Goal: Check status: Check status

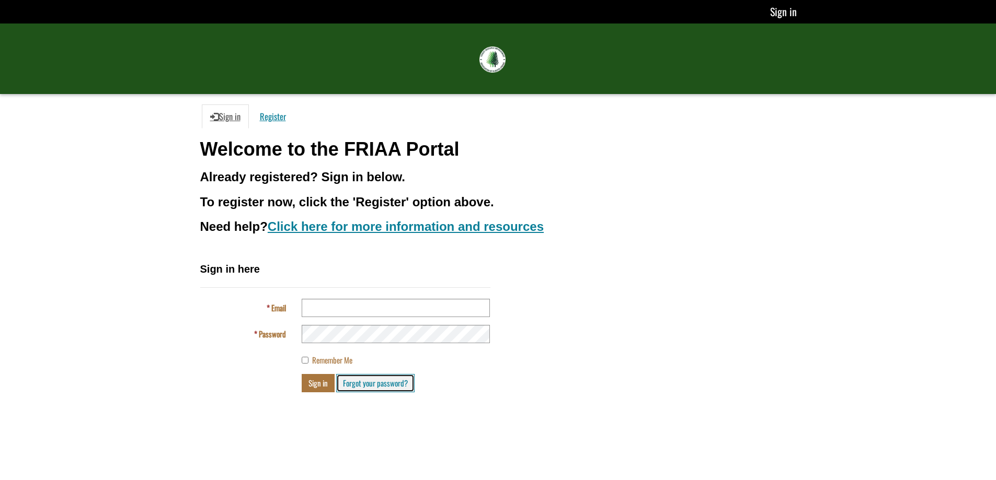
click at [372, 385] on link "Forgot your password?" at bounding box center [375, 383] width 78 height 18
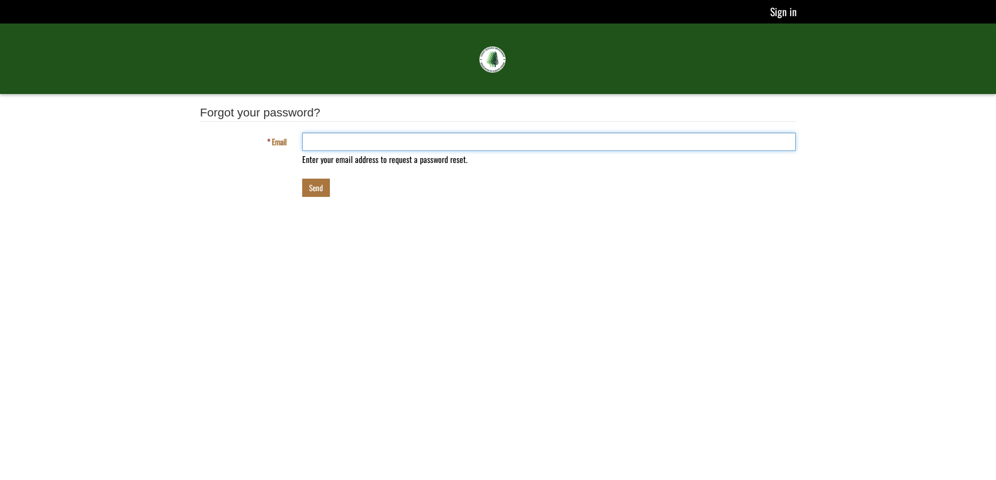
click at [328, 143] on input "Email" at bounding box center [549, 142] width 494 height 18
type input "**********"
click at [302, 179] on button "Send" at bounding box center [316, 188] width 28 height 18
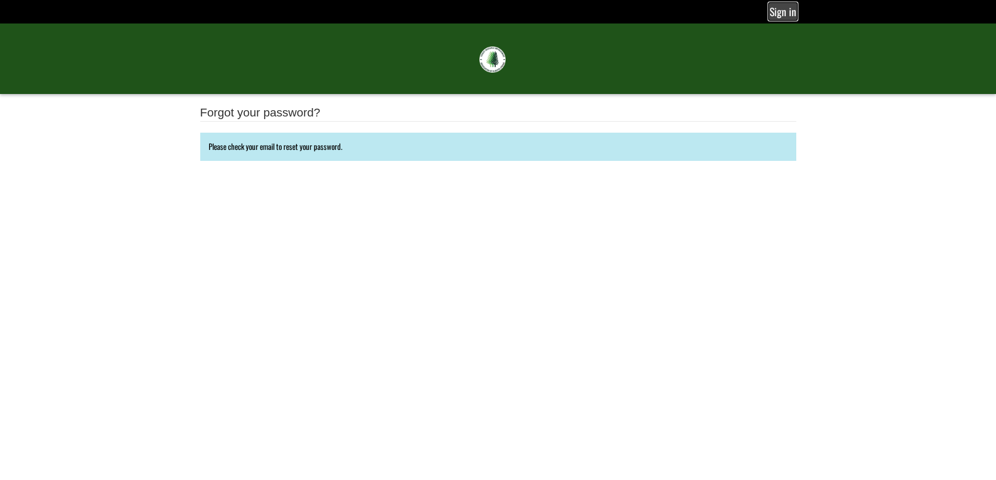
click at [783, 10] on link "Sign in" at bounding box center [783, 11] width 28 height 17
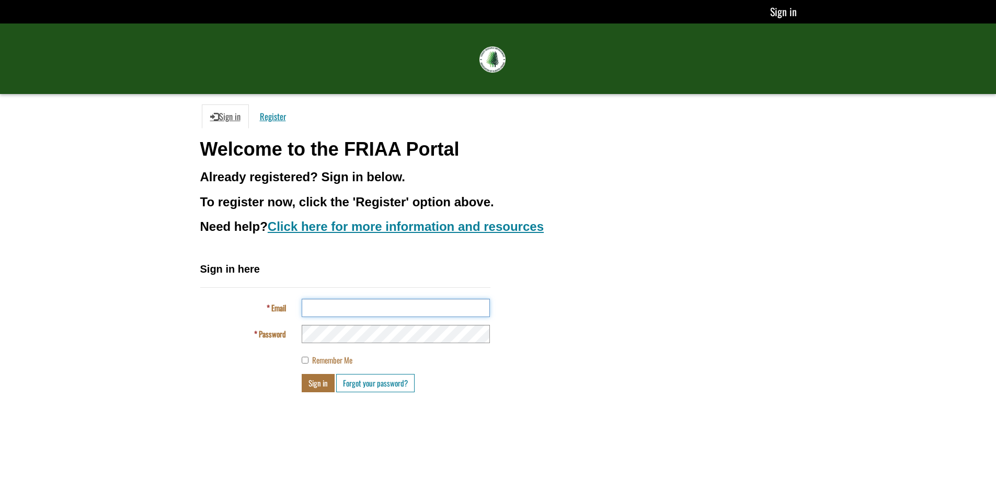
click at [337, 309] on input "Email" at bounding box center [396, 308] width 188 height 18
click at [406, 311] on input "**********" at bounding box center [396, 308] width 188 height 18
type input "*"
click at [390, 382] on link "Forgot your password?" at bounding box center [375, 383] width 78 height 18
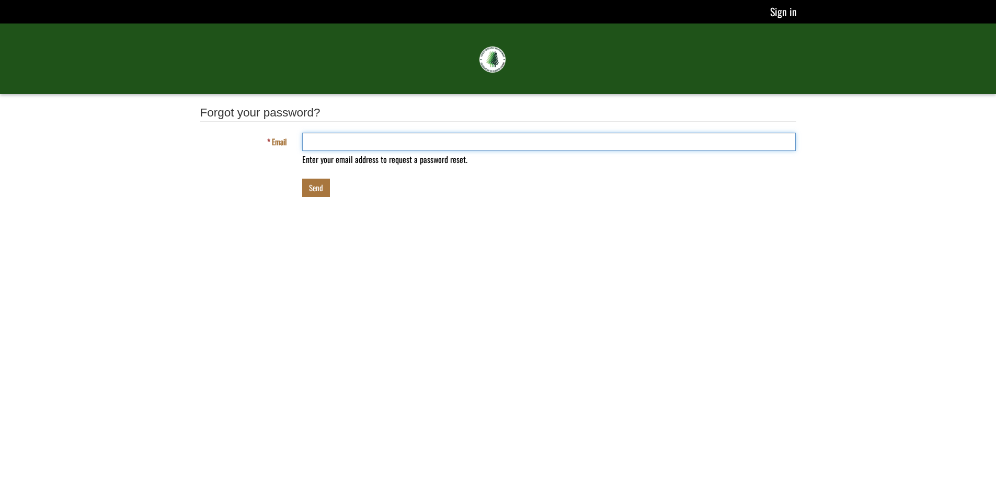
click at [307, 136] on input "Email" at bounding box center [549, 142] width 494 height 18
type input "**********"
click at [314, 188] on button "Send" at bounding box center [316, 188] width 28 height 18
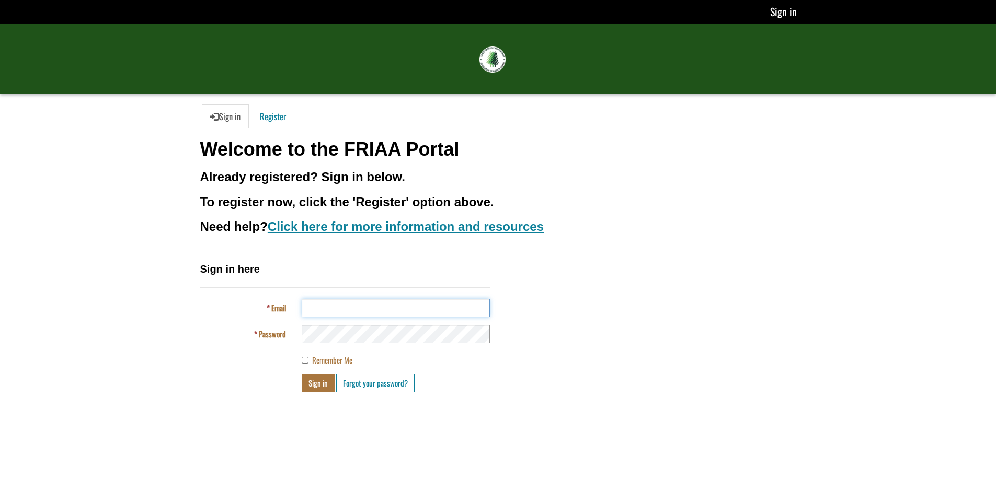
click at [350, 305] on input "Email" at bounding box center [396, 308] width 188 height 18
type input "**********"
click at [302, 374] on button "Sign in" at bounding box center [318, 383] width 33 height 18
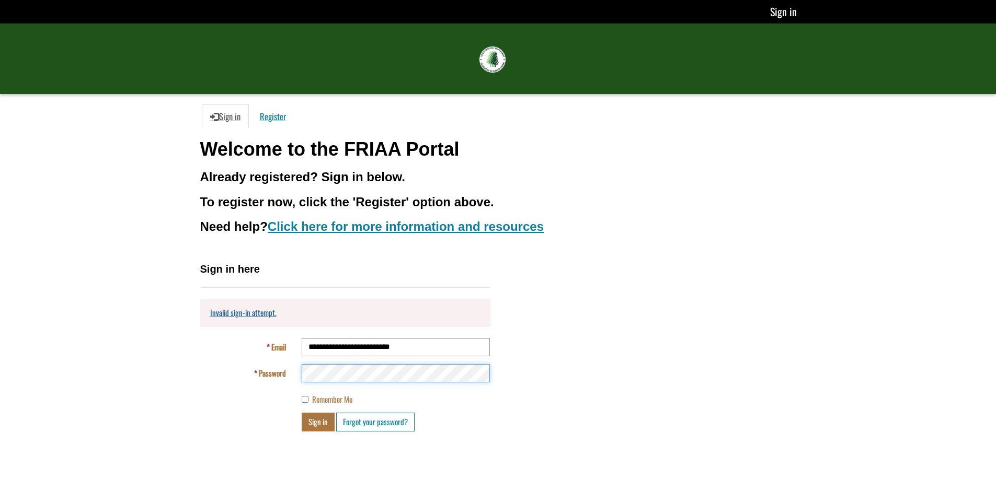
click at [302, 413] on button "Sign in" at bounding box center [318, 422] width 33 height 18
click at [359, 423] on link "Forgot your password?" at bounding box center [375, 422] width 78 height 18
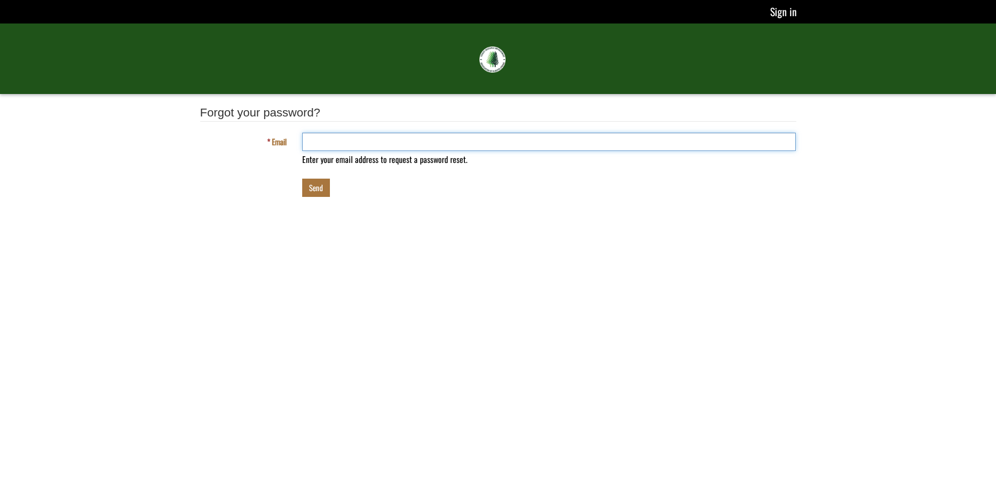
click at [324, 142] on input "Email" at bounding box center [549, 142] width 494 height 18
type input "**********"
click at [318, 187] on button "Send" at bounding box center [316, 188] width 28 height 18
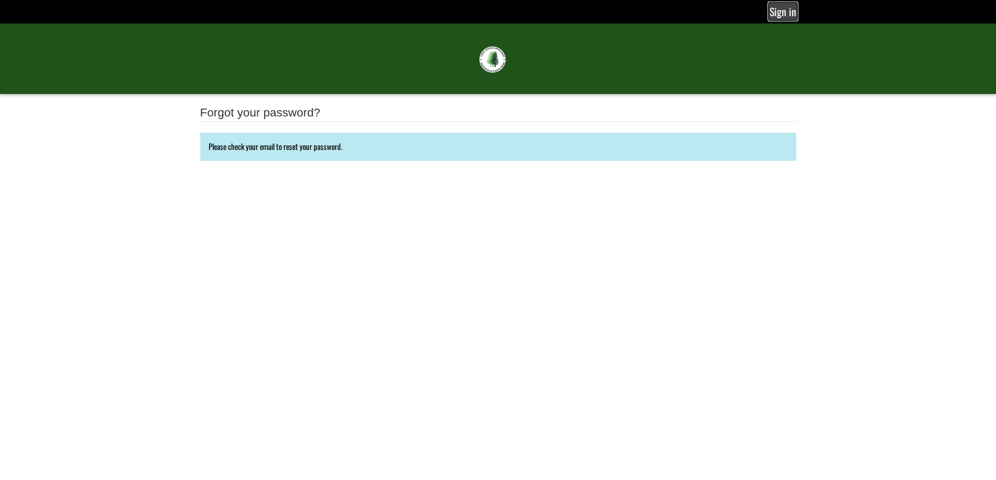
click at [787, 9] on link "Sign in" at bounding box center [783, 11] width 28 height 17
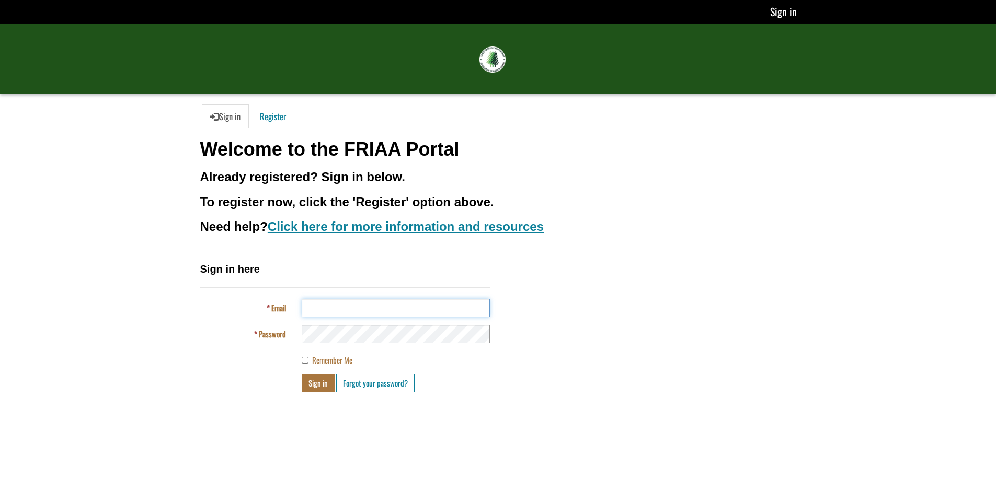
click at [351, 300] on input "Email" at bounding box center [396, 308] width 188 height 18
type input "**********"
click at [302, 374] on button "Sign in" at bounding box center [318, 383] width 33 height 18
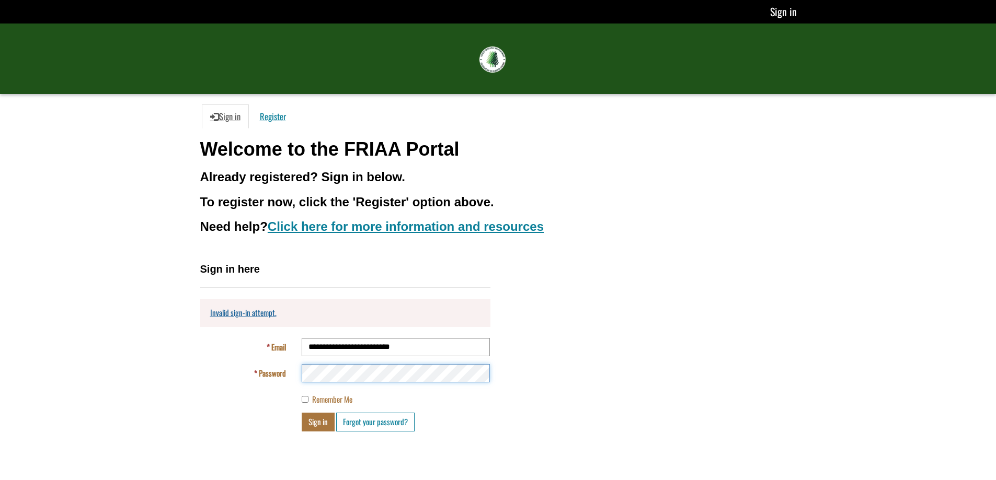
click at [235, 359] on div "**********" at bounding box center [345, 347] width 290 height 170
click at [302, 413] on button "Sign in" at bounding box center [318, 422] width 33 height 18
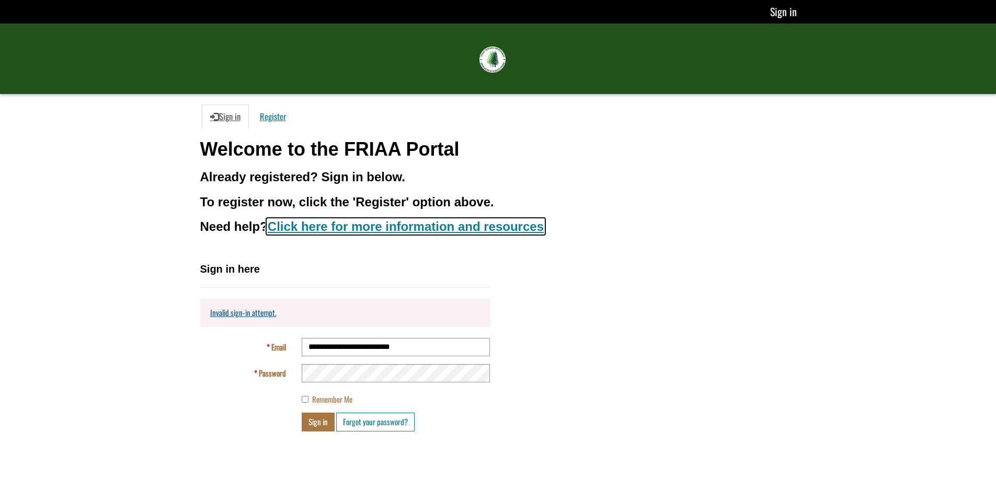
click at [353, 228] on link "Click here for more information and resources" at bounding box center [406, 226] width 276 height 14
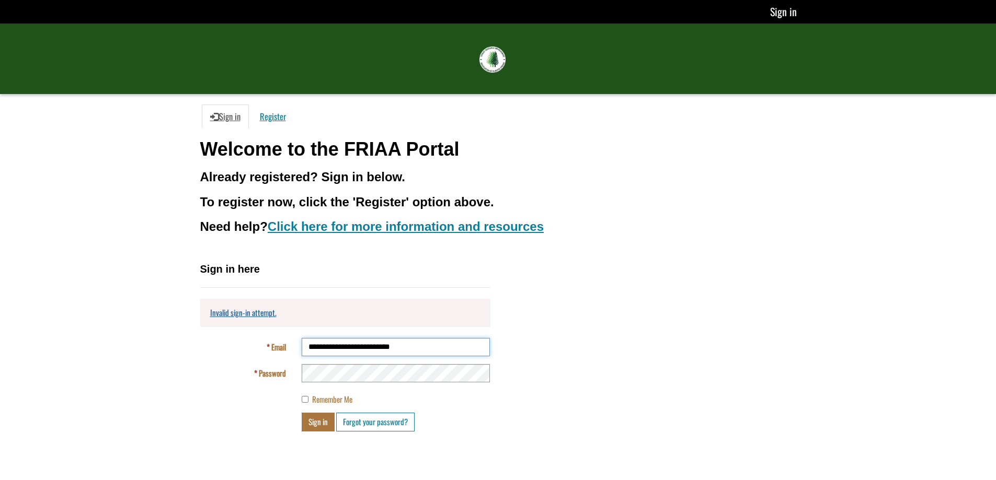
drag, startPoint x: 406, startPoint y: 352, endPoint x: 258, endPoint y: 341, distance: 148.9
click at [260, 343] on div "**********" at bounding box center [345, 347] width 306 height 18
type input "**********"
click at [302, 413] on button "Sign in" at bounding box center [318, 422] width 33 height 18
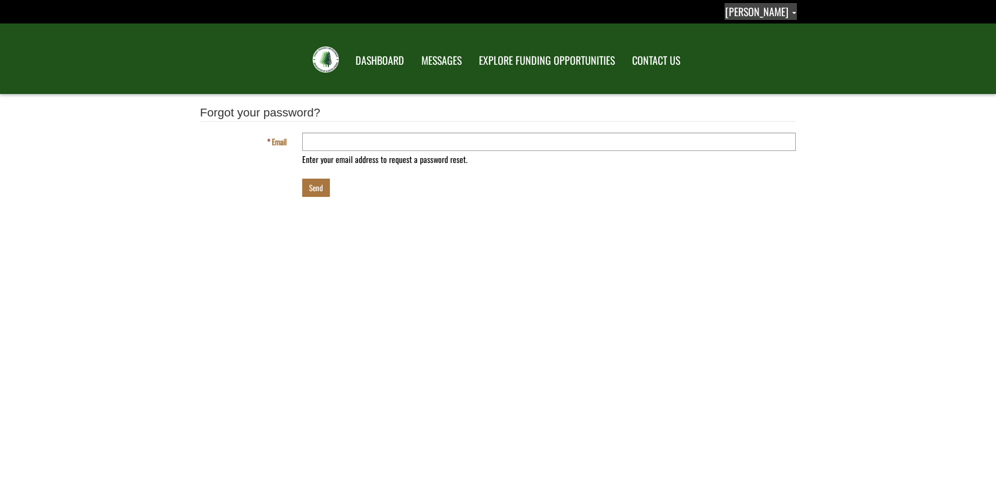
click at [760, 10] on span "[PERSON_NAME]" at bounding box center [756, 12] width 63 height 16
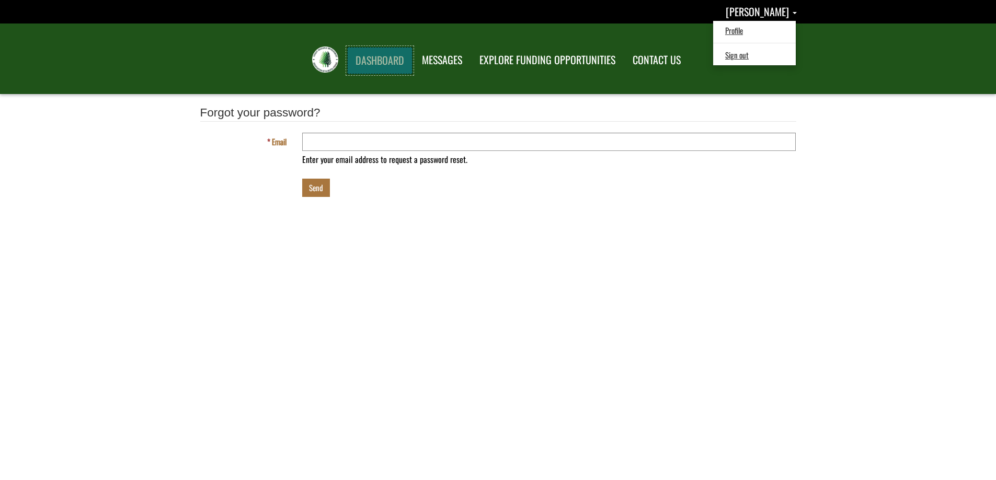
click at [389, 65] on link "DASHBOARD" at bounding box center [379, 60] width 65 height 27
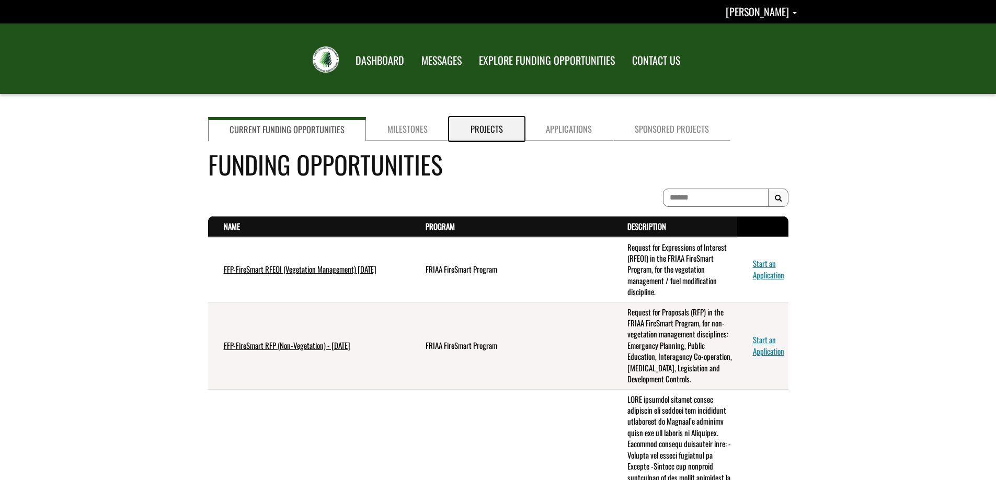
click at [477, 126] on link "Projects" at bounding box center [486, 129] width 75 height 24
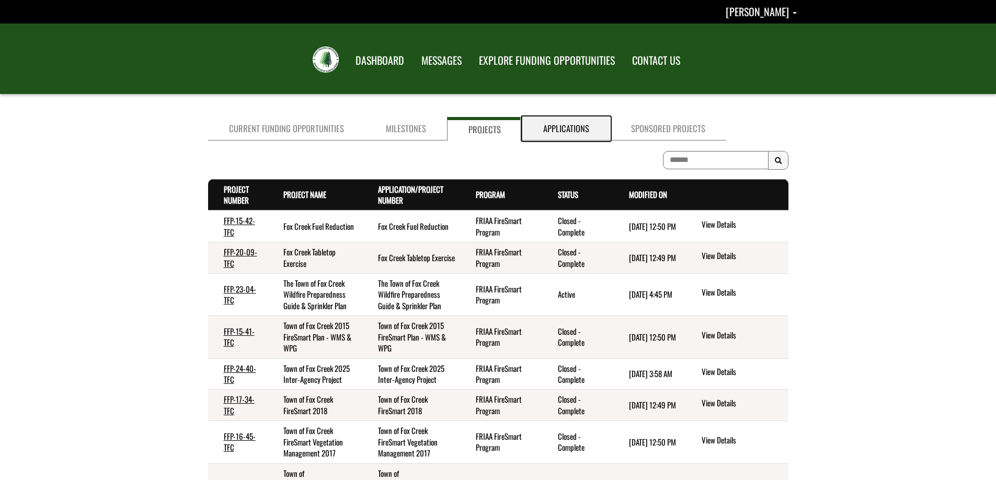
click at [550, 129] on link "Applications" at bounding box center [566, 129] width 88 height 24
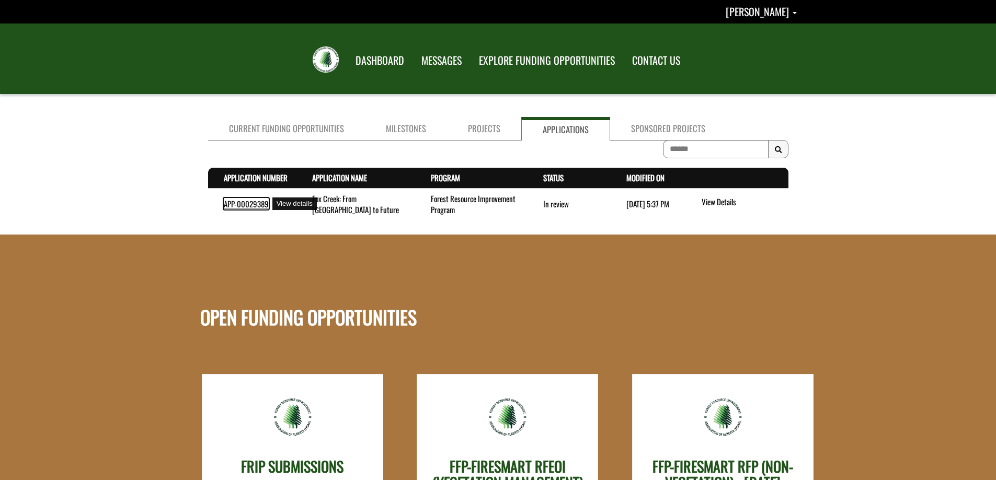
click at [242, 206] on link "APP-00029389" at bounding box center [246, 203] width 45 height 11
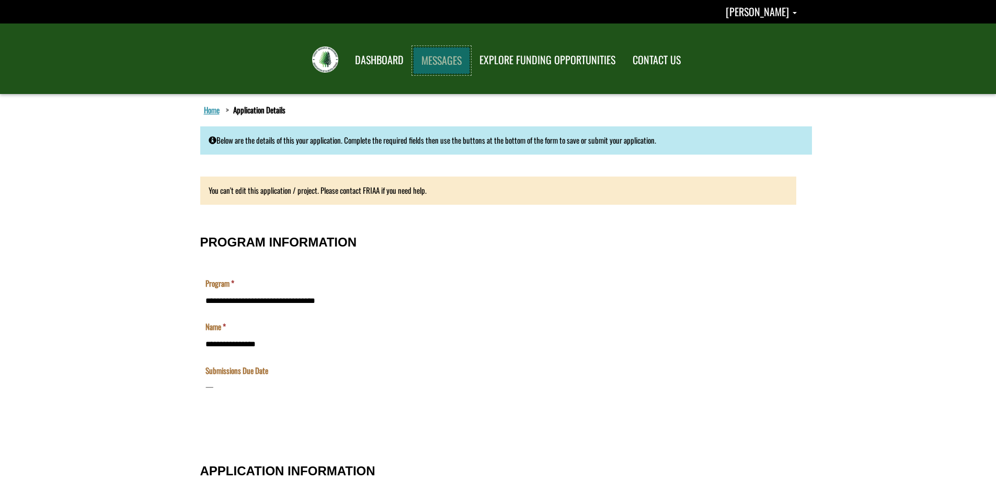
click at [421, 59] on link "MESSAGES" at bounding box center [441, 60] width 57 height 27
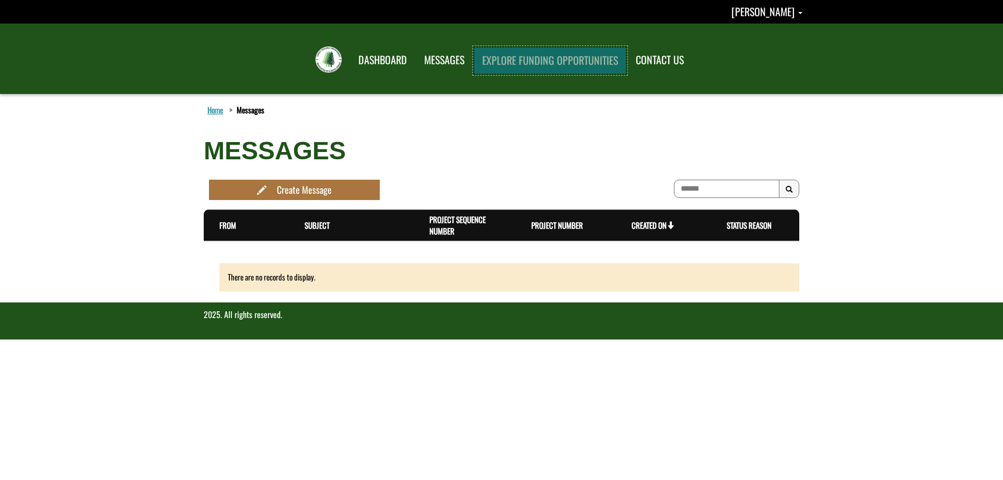
click at [529, 64] on link "EXPLORE FUNDING OPPORTUNITIES" at bounding box center [550, 60] width 153 height 27
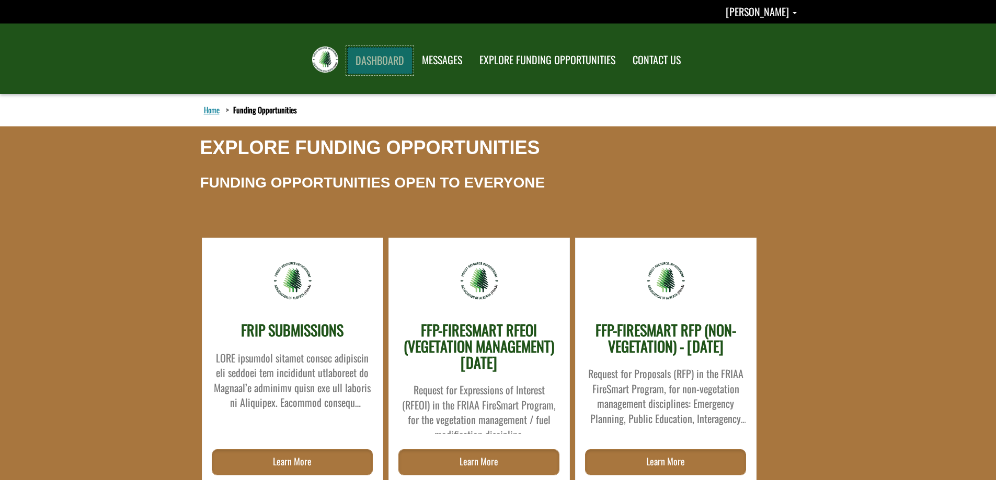
click at [399, 62] on link "DASHBOARD" at bounding box center [379, 60] width 65 height 27
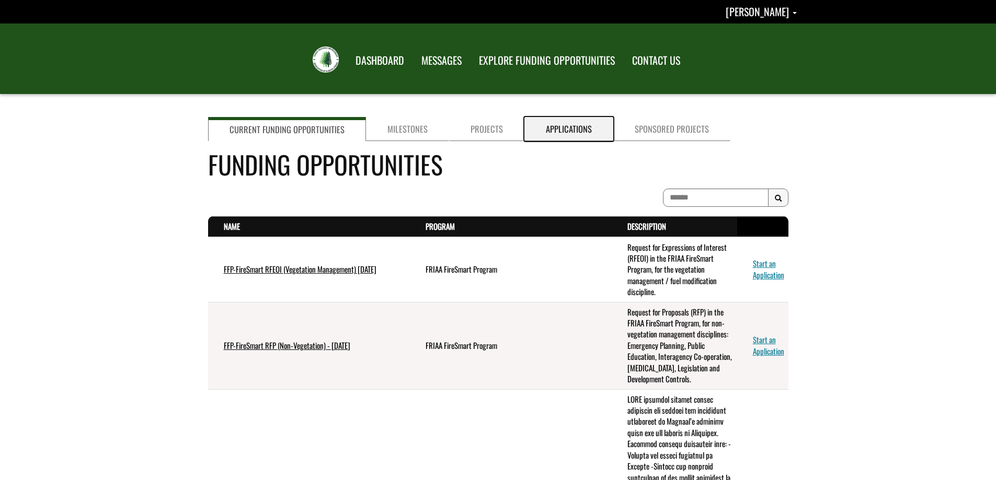
click at [559, 129] on link "Applications" at bounding box center [568, 129] width 89 height 24
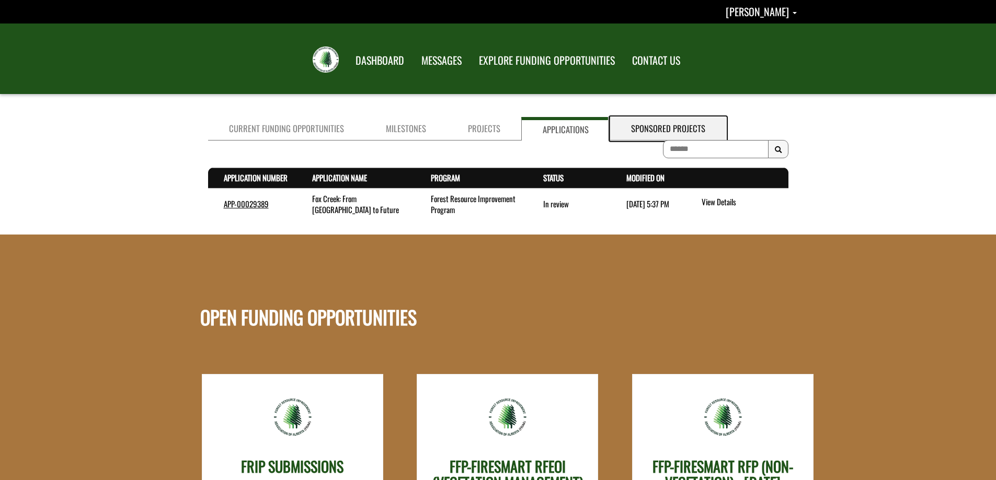
click at [650, 133] on link "Sponsored Projects" at bounding box center [668, 129] width 116 height 24
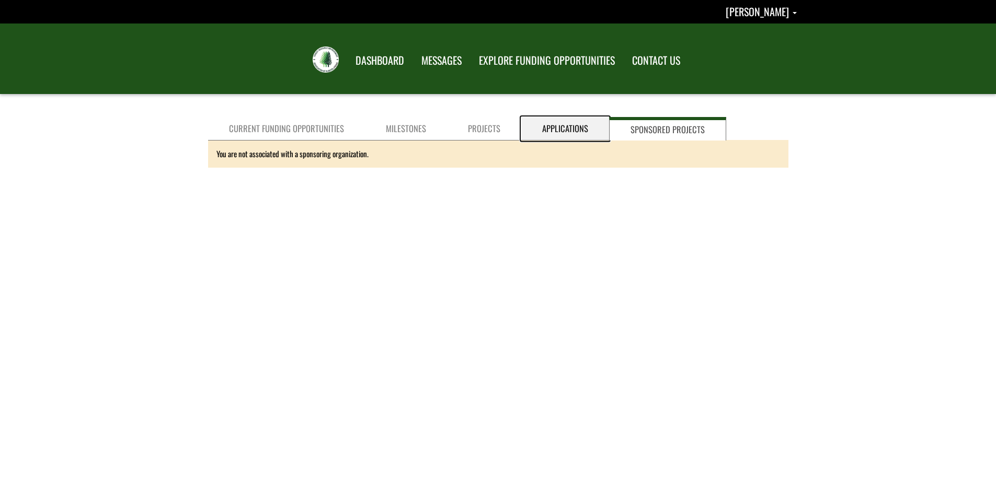
click at [550, 131] on link "Applications" at bounding box center [565, 129] width 88 height 24
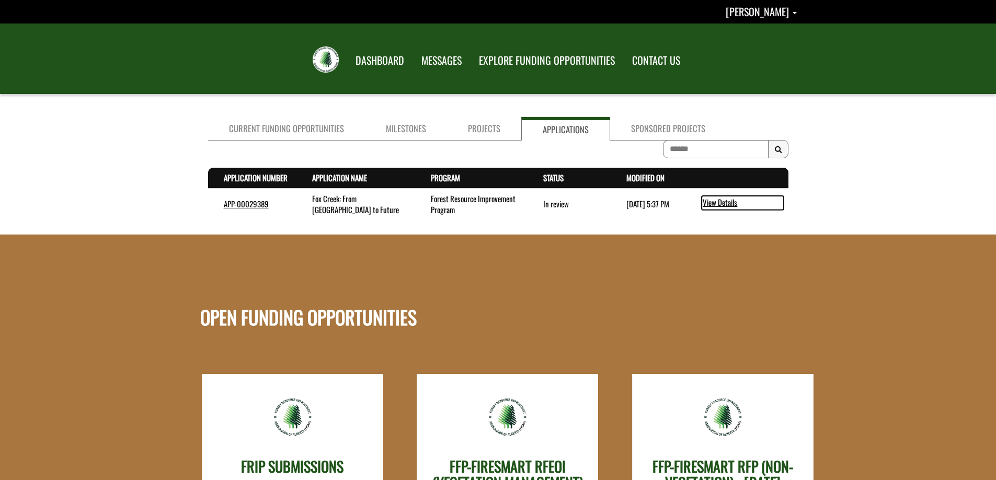
click at [719, 203] on link "View Details" at bounding box center [742, 203] width 82 height 14
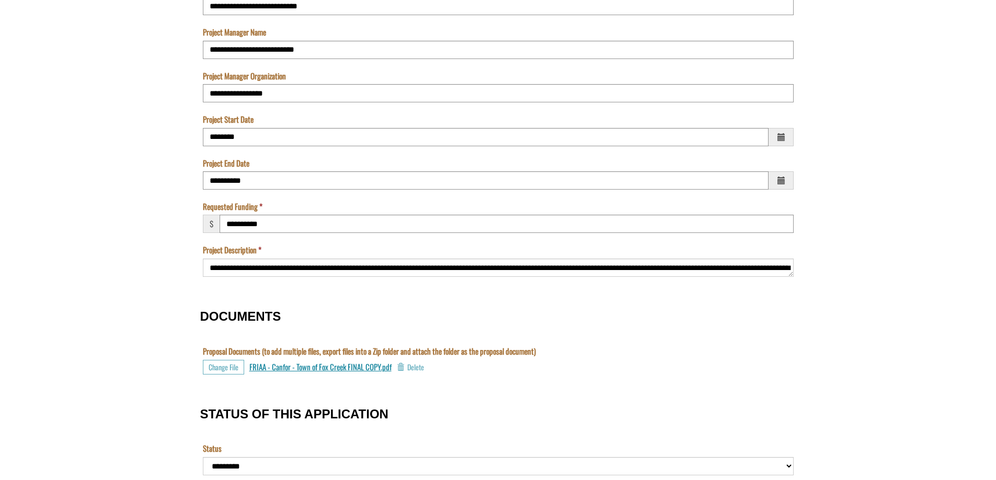
scroll to position [11, 0]
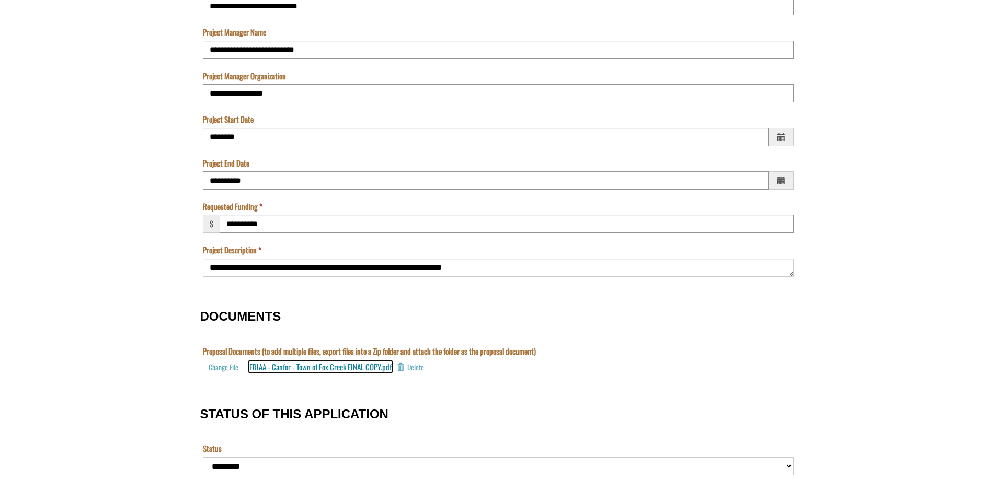
click at [276, 365] on span "FRIAA - Canfor - Town of Fox Creek FINAL COPY.pdf" at bounding box center [320, 366] width 142 height 11
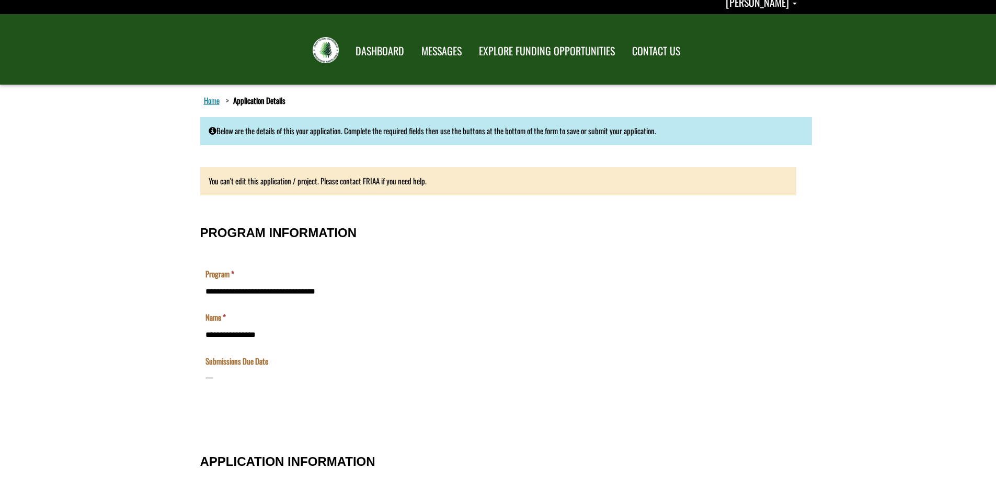
scroll to position [0, 0]
